Goal: Task Accomplishment & Management: Use online tool/utility

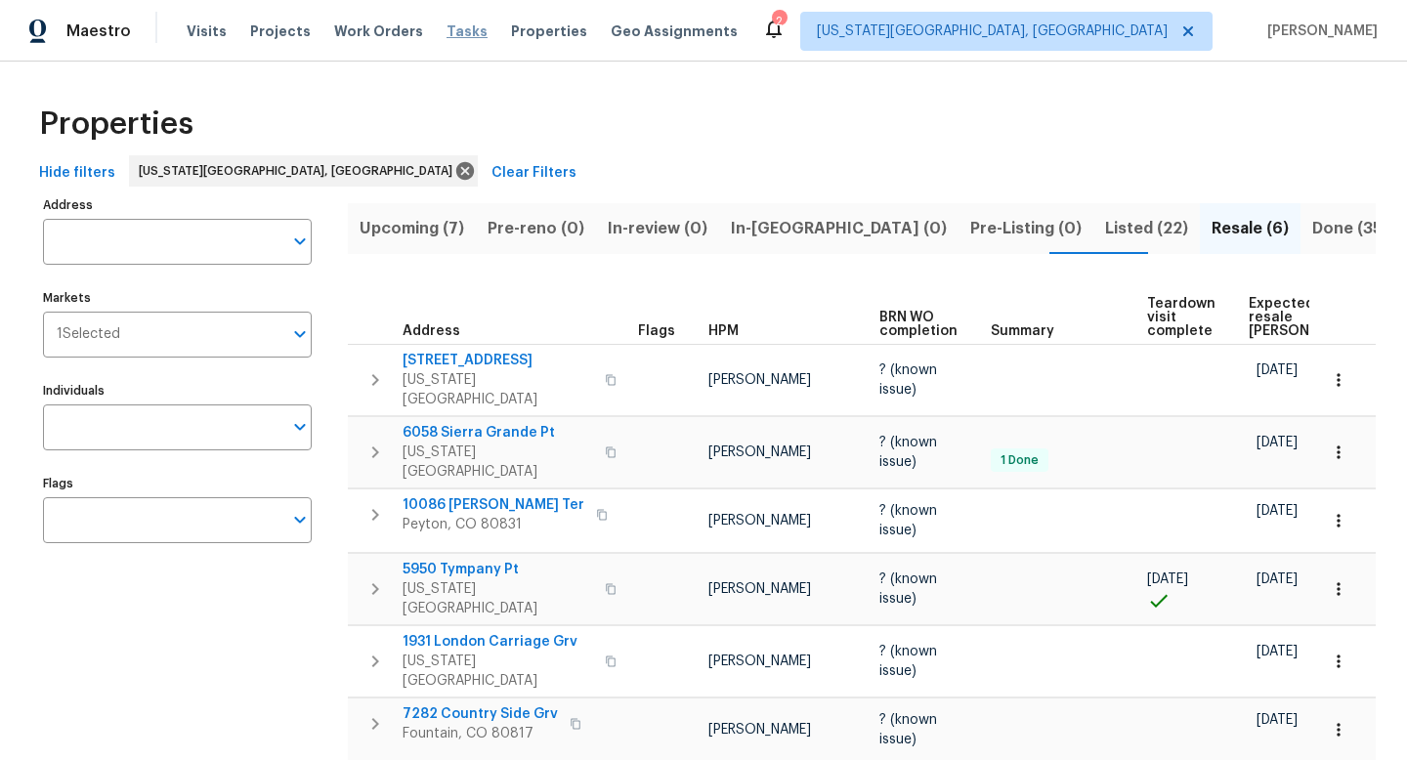
click at [446, 26] on span "Tasks" at bounding box center [466, 31] width 41 height 14
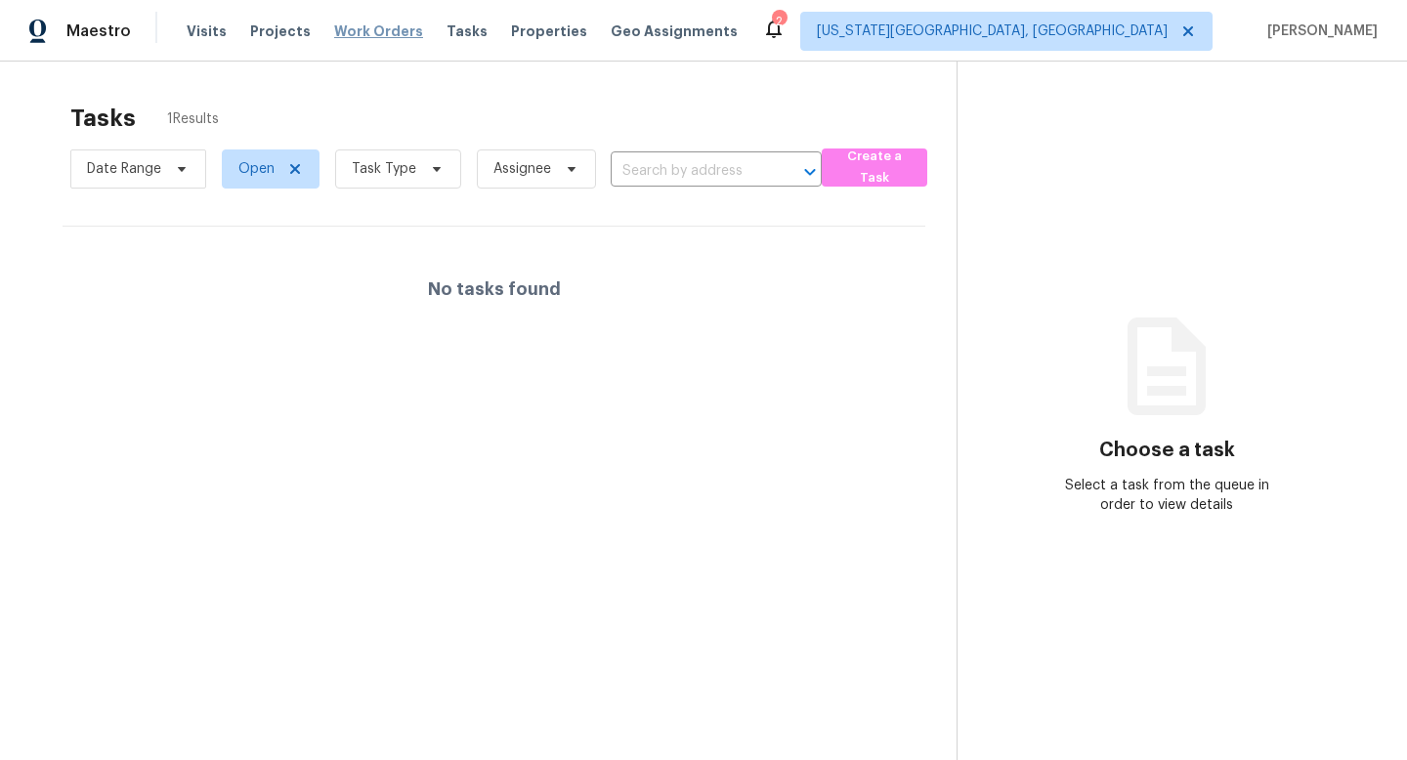
click at [364, 36] on span "Work Orders" at bounding box center [378, 31] width 89 height 20
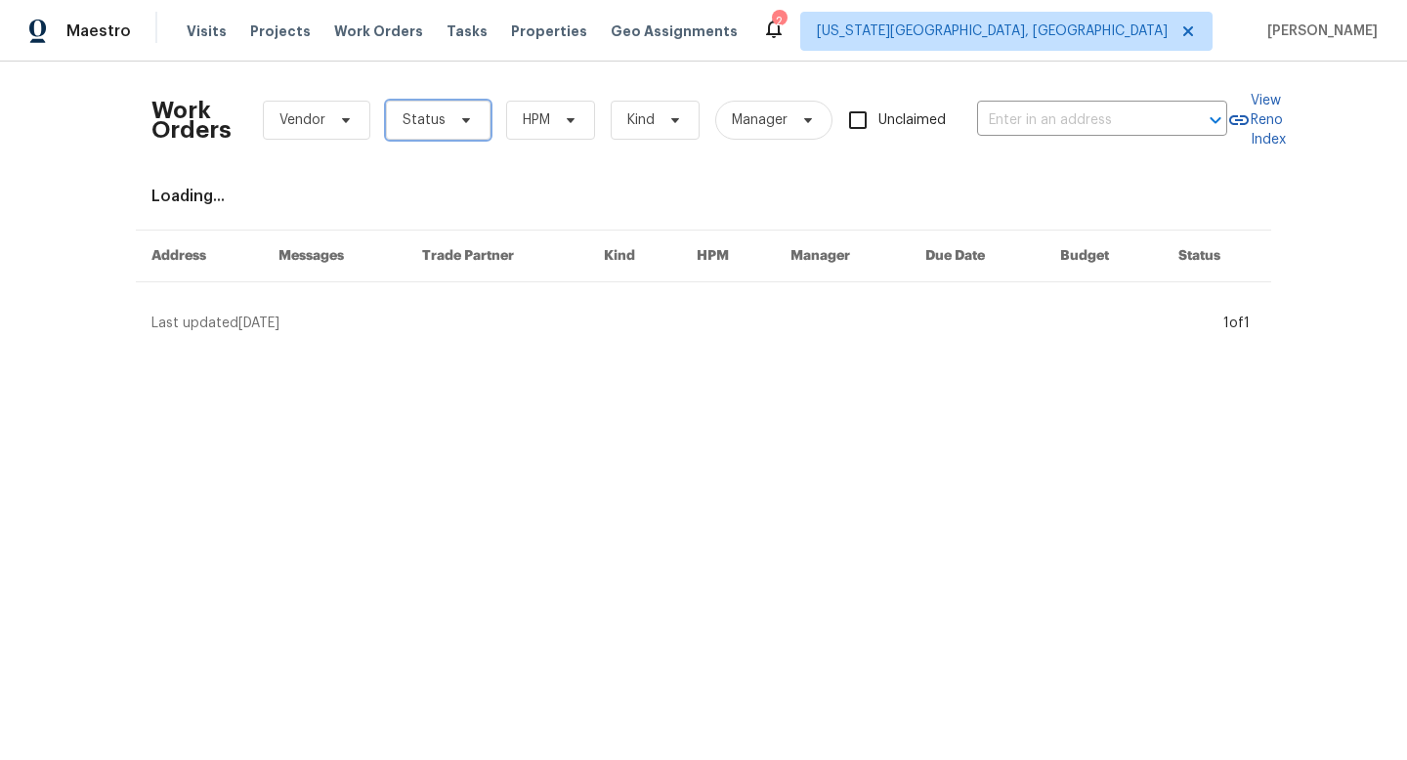
click at [410, 104] on span "Status" at bounding box center [438, 120] width 105 height 39
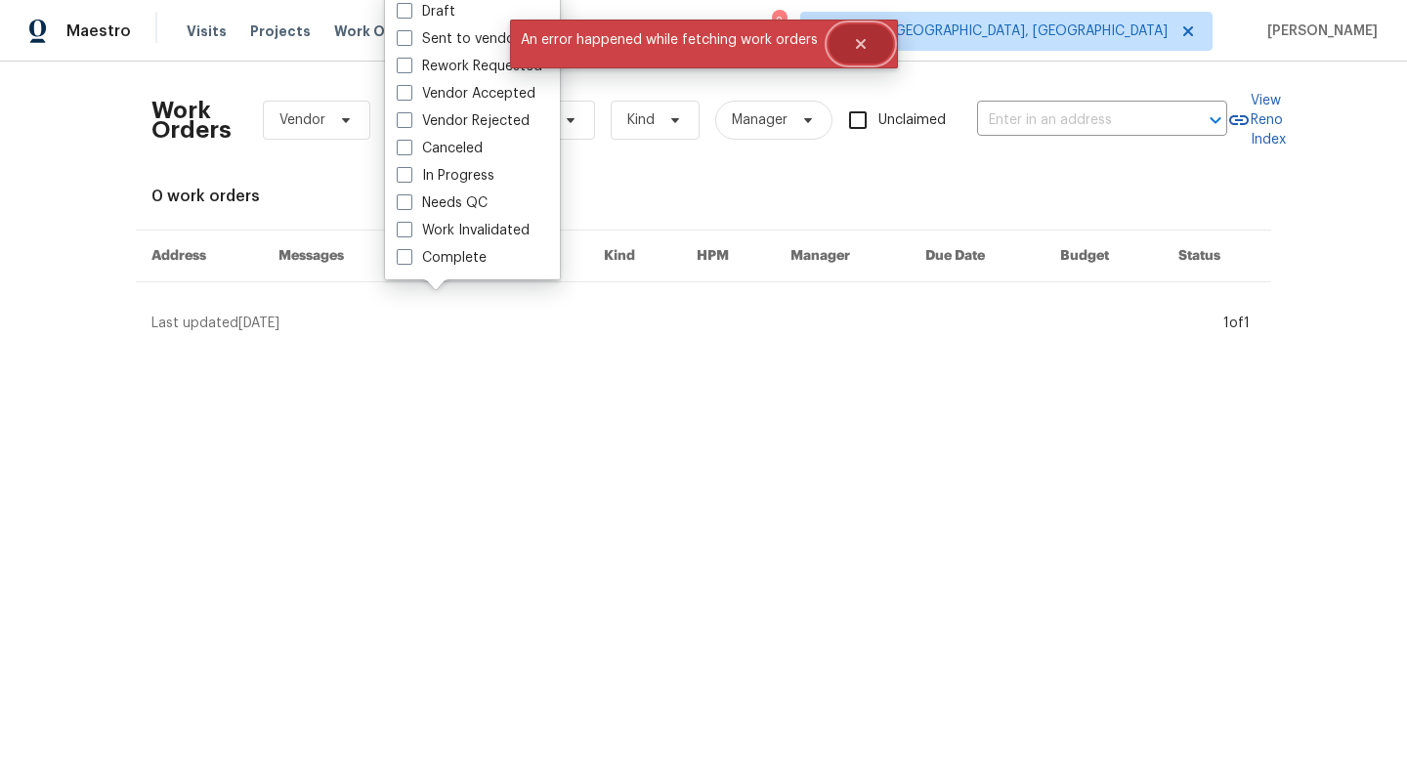
click at [861, 36] on icon "Close" at bounding box center [861, 44] width 16 height 16
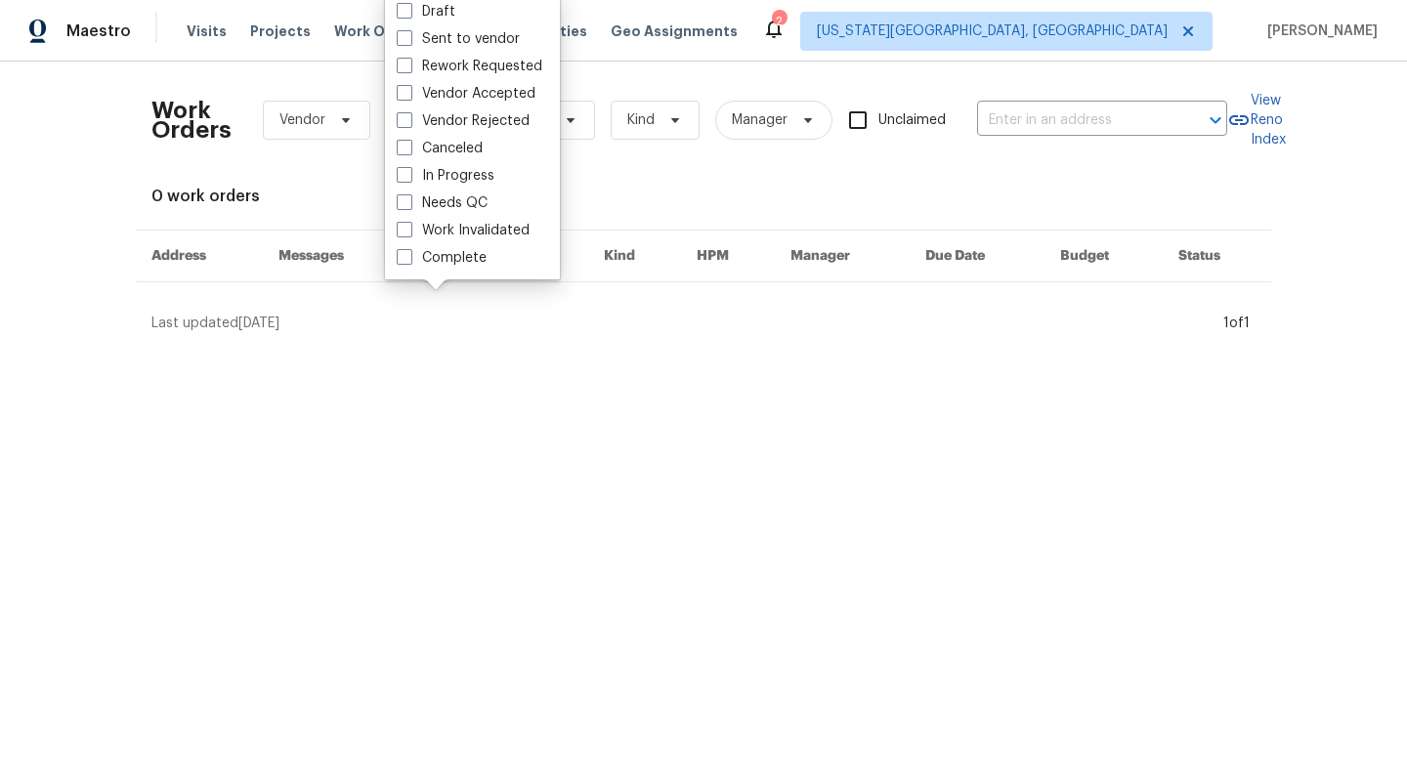
click at [293, 66] on div "Work Orders Vendor Status HPM Kind Manager Unclaimed ​ View Reno Index 0 work o…" at bounding box center [703, 205] width 1407 height 287
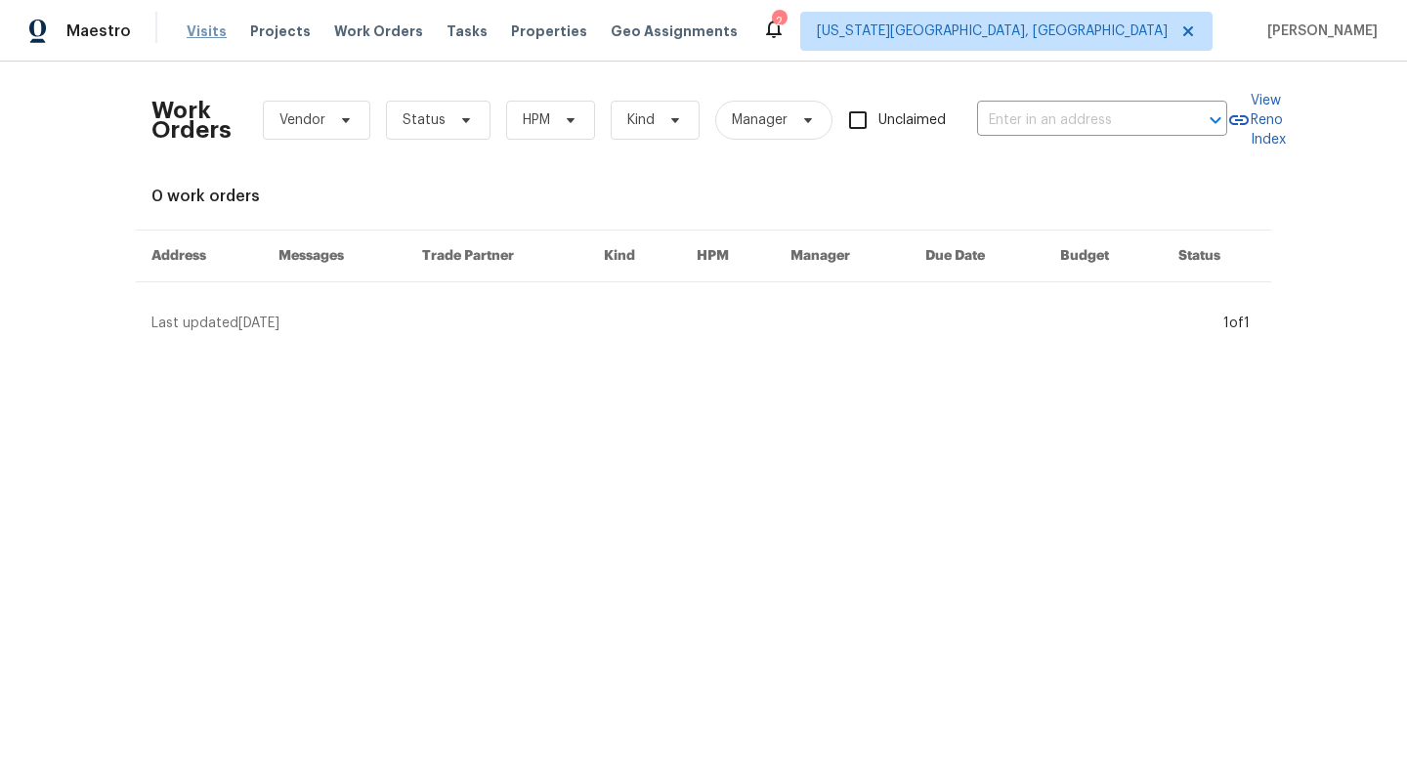
click at [189, 29] on span "Visits" at bounding box center [207, 31] width 40 height 20
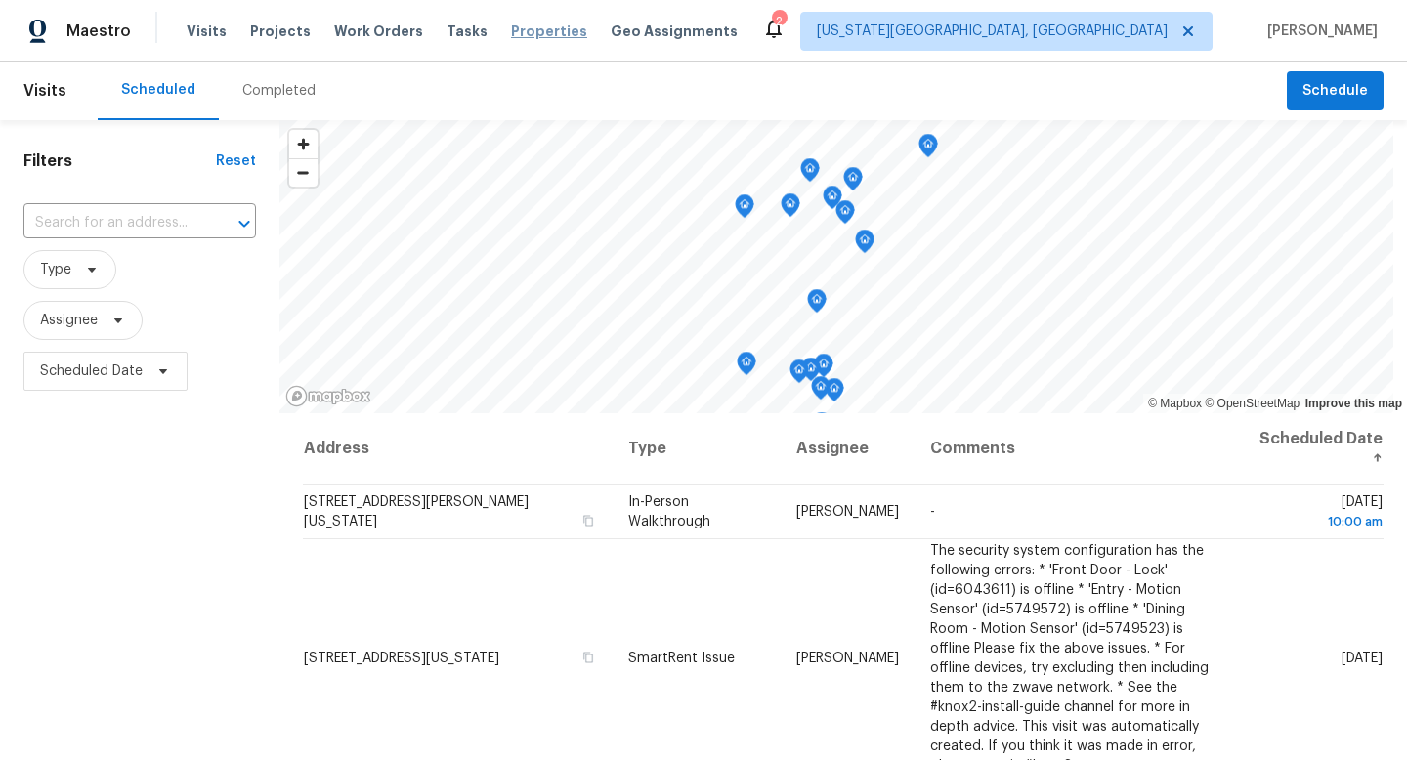
click at [524, 25] on span "Properties" at bounding box center [549, 31] width 76 height 20
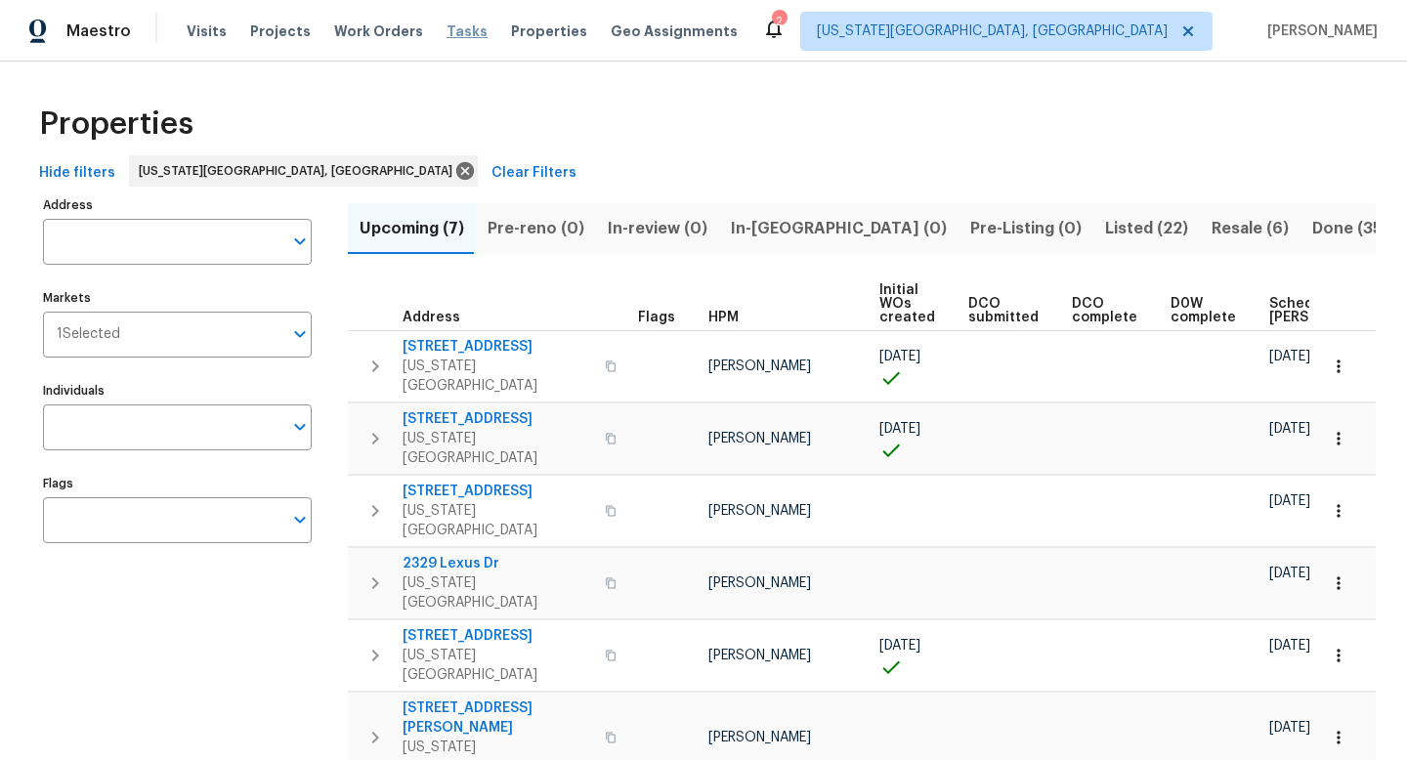
click at [446, 30] on span "Tasks" at bounding box center [466, 31] width 41 height 14
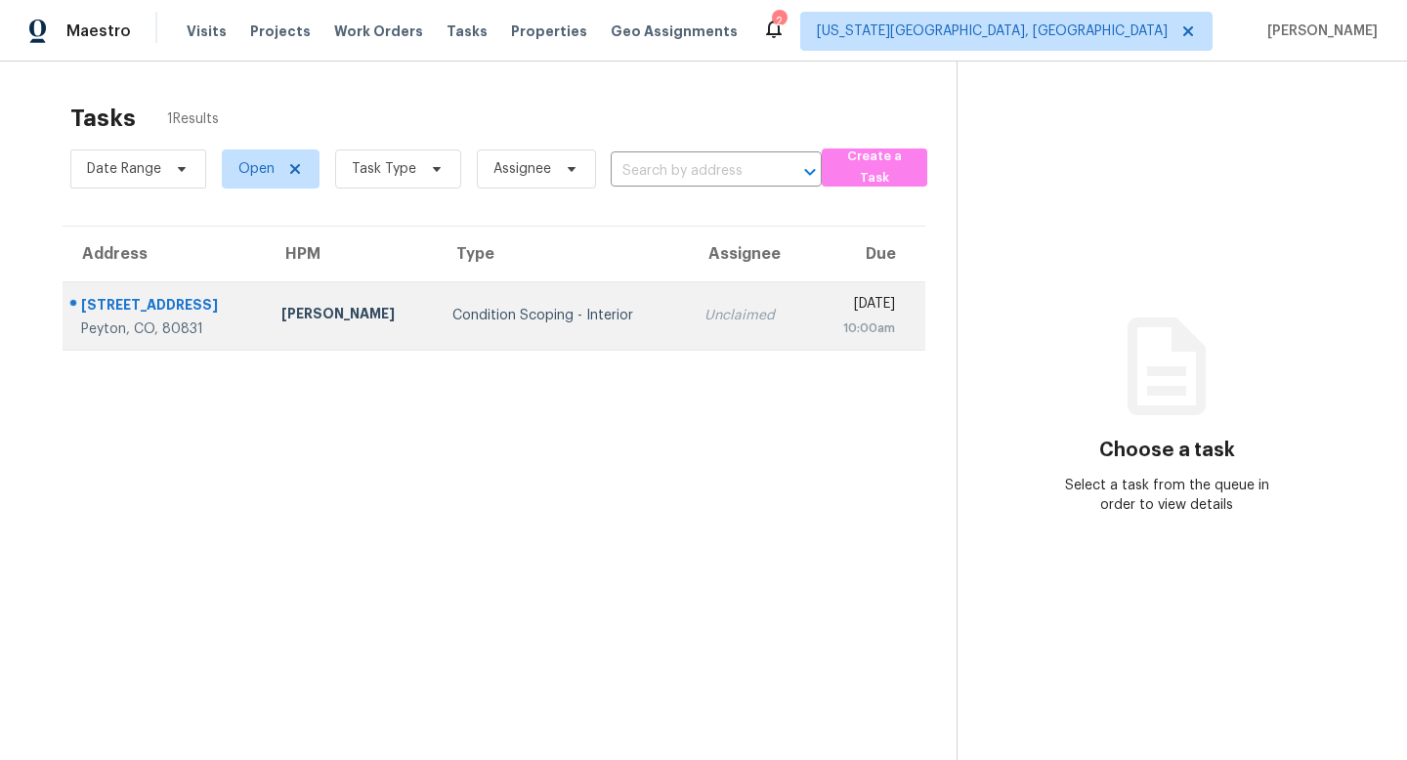
click at [175, 303] on div "12384 Pine Valley Cir" at bounding box center [165, 307] width 169 height 24
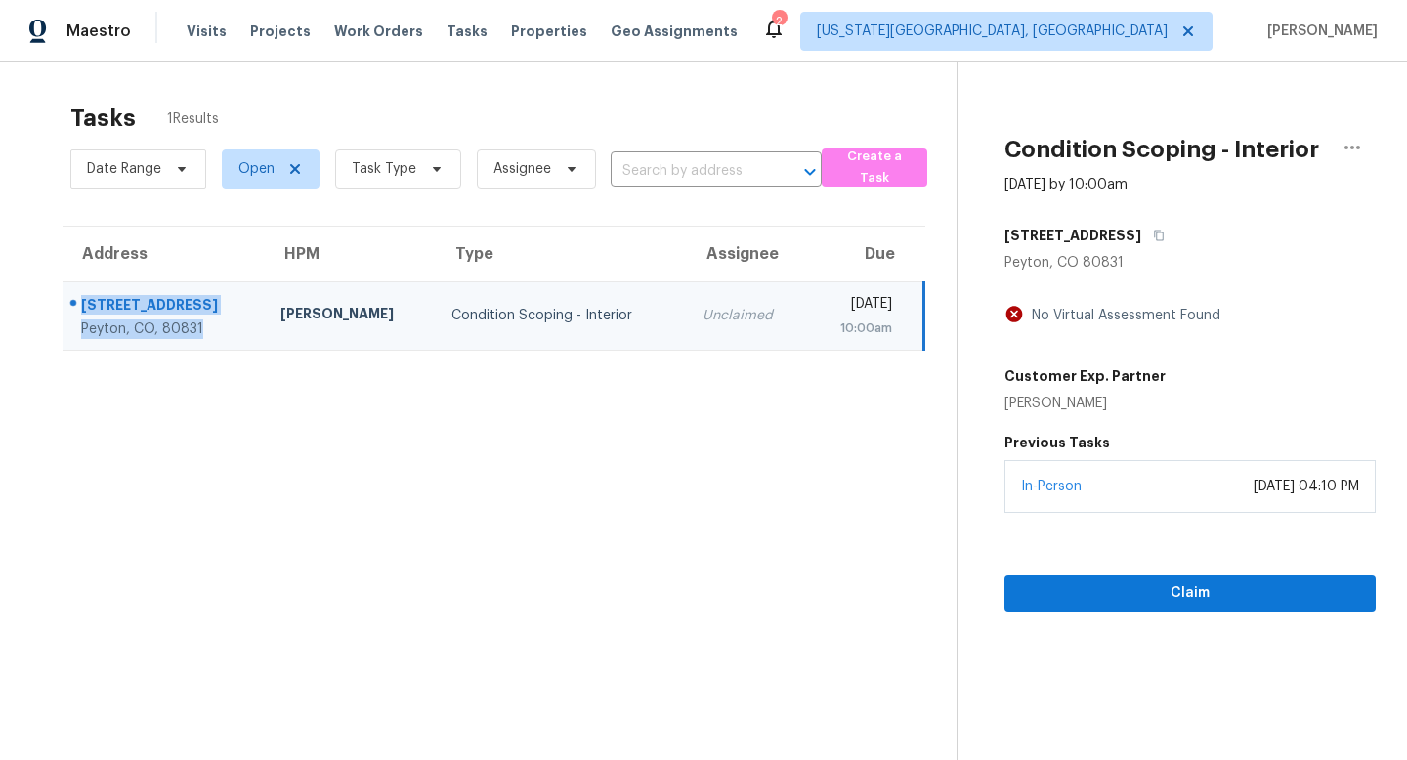
drag, startPoint x: 242, startPoint y: 321, endPoint x: 78, endPoint y: 300, distance: 165.5
click at [78, 300] on td "12384 Pine Valley Cir Peyton, CO, 80831" at bounding box center [164, 315] width 202 height 68
copy div "12384 Pine Valley Cir Peyton, CO, 80831"
